Goal: Information Seeking & Learning: Learn about a topic

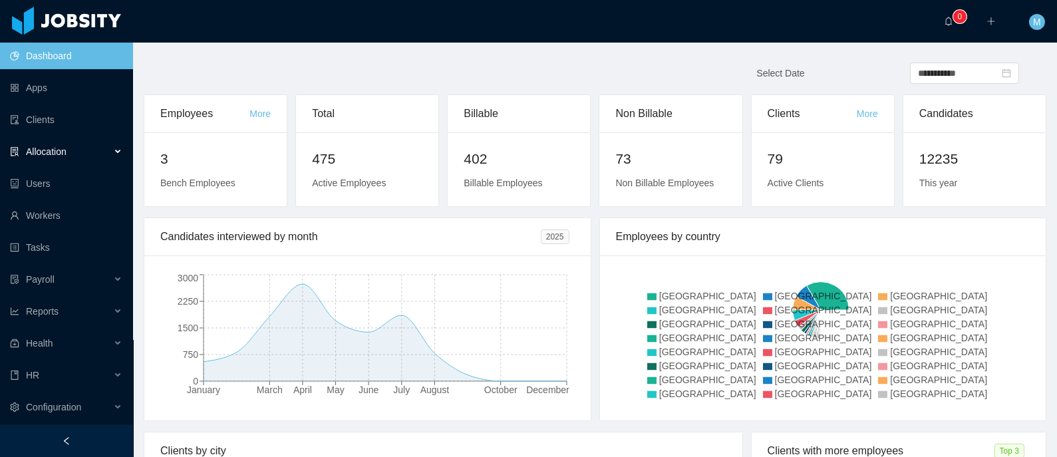
click at [68, 144] on div "Allocation" at bounding box center [66, 151] width 133 height 27
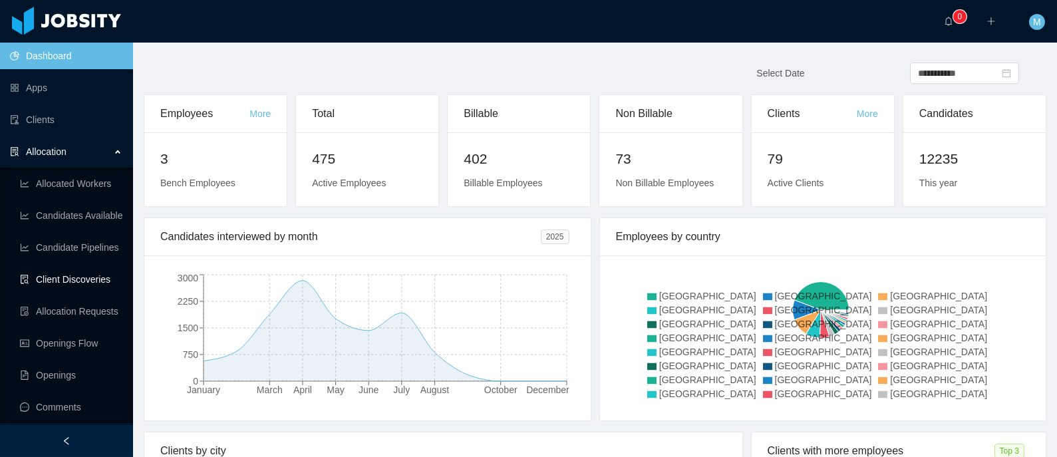
click at [84, 287] on link "Client Discoveries" at bounding box center [71, 279] width 102 height 27
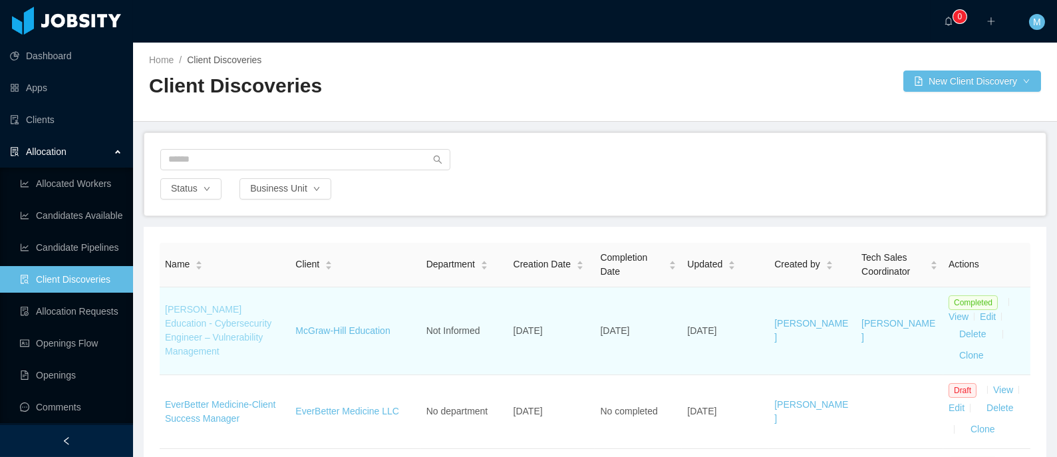
click at [201, 315] on link "McGraw-Hill Education - Cybersecurity Engineer – Vulnerability Management" at bounding box center [218, 330] width 106 height 53
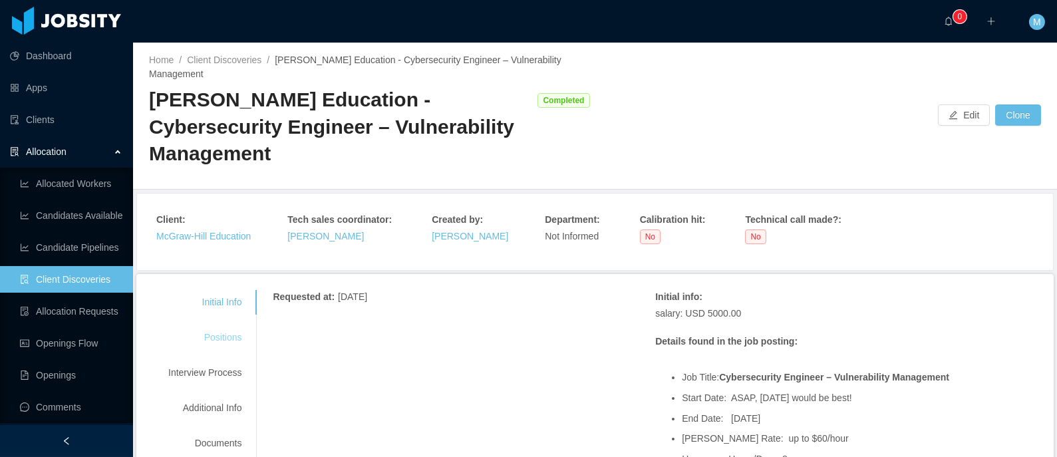
click at [213, 325] on div "Positions" at bounding box center [204, 337] width 105 height 25
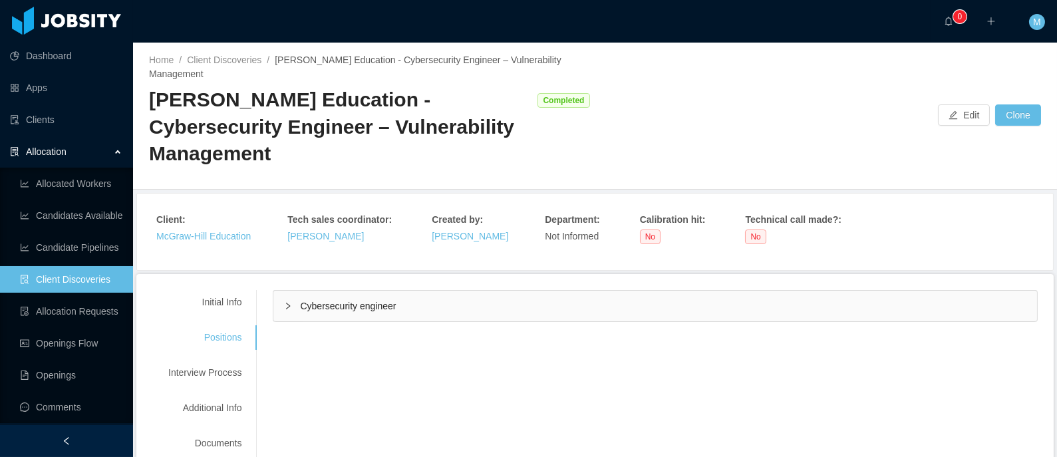
click at [361, 291] on div "Cybersecurity engineer" at bounding box center [655, 306] width 764 height 31
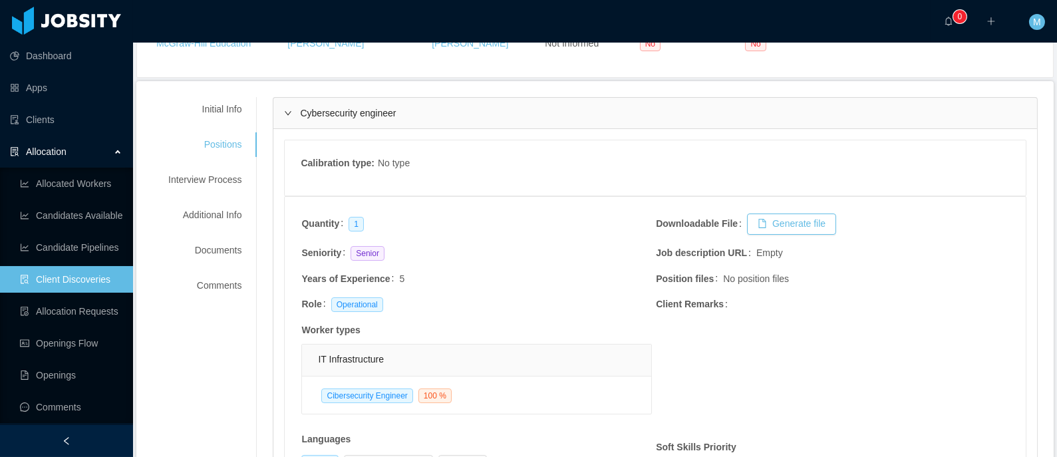
scroll to position [116, 0]
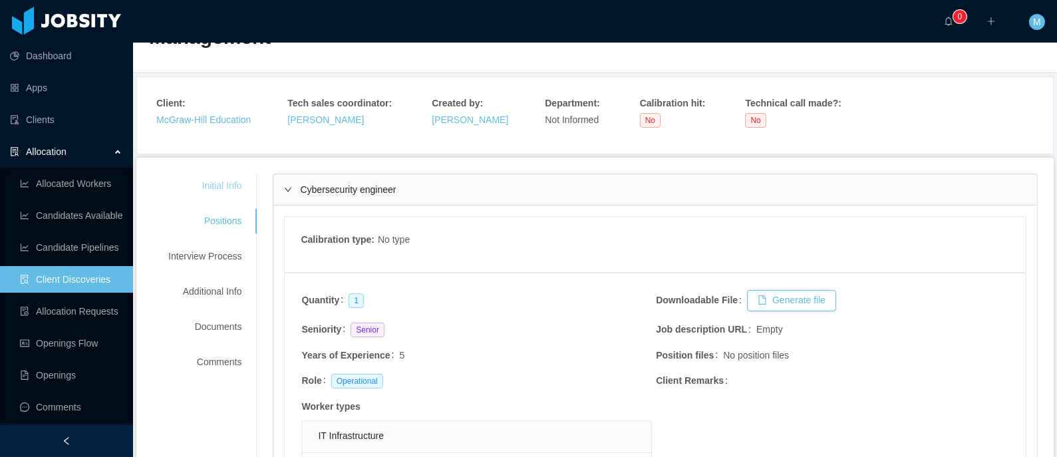
click at [223, 174] on div "Initial Info" at bounding box center [204, 186] width 105 height 25
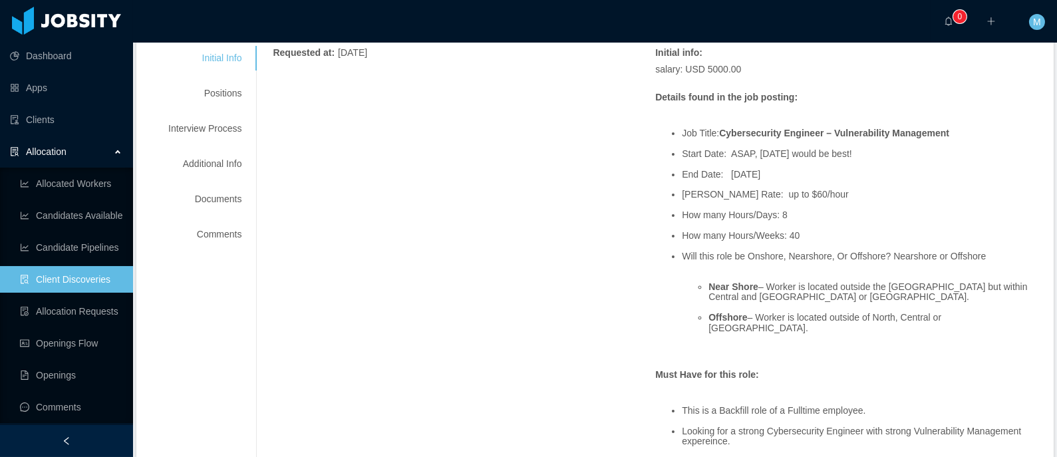
scroll to position [0, 0]
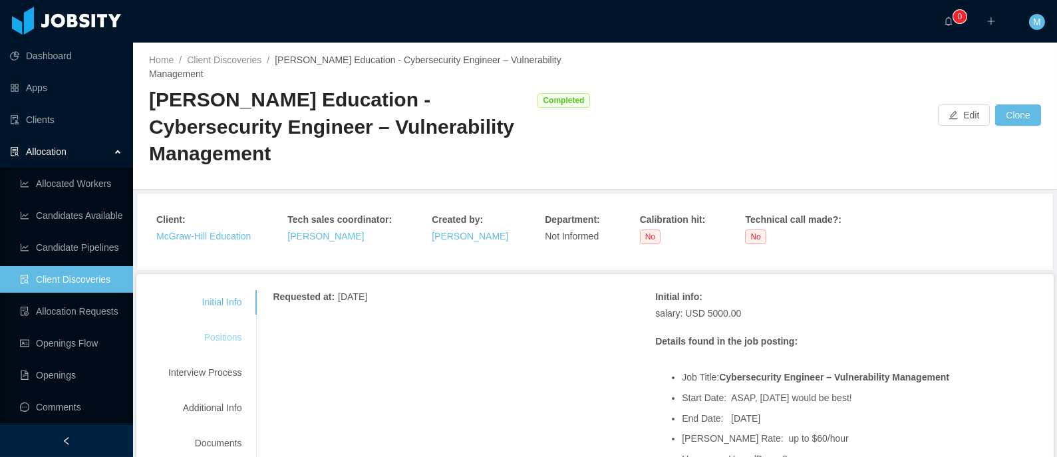
click at [221, 325] on div "Positions" at bounding box center [204, 337] width 105 height 25
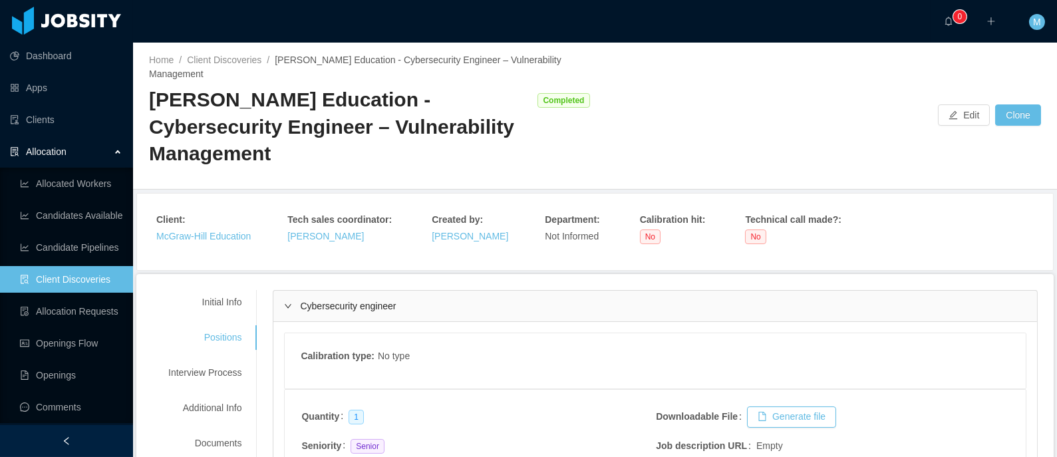
drag, startPoint x: 355, startPoint y: 281, endPoint x: 387, endPoint y: 272, distance: 33.1
click at [355, 301] on span "Cybersecurity engineer" at bounding box center [348, 306] width 96 height 11
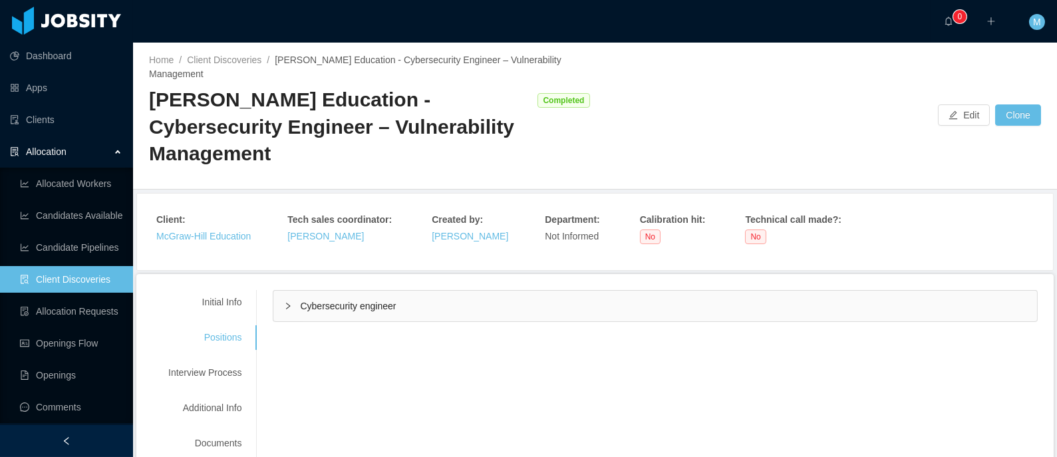
click at [337, 291] on div "Cybersecurity engineer" at bounding box center [655, 306] width 764 height 31
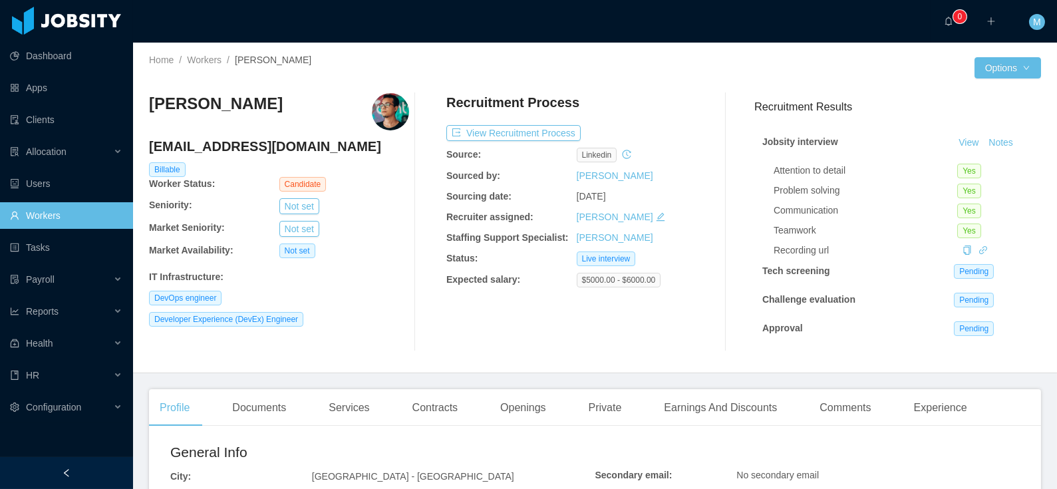
click at [655, 77] on div at bounding box center [784, 67] width 379 height 21
